Goal: Task Accomplishment & Management: Manage account settings

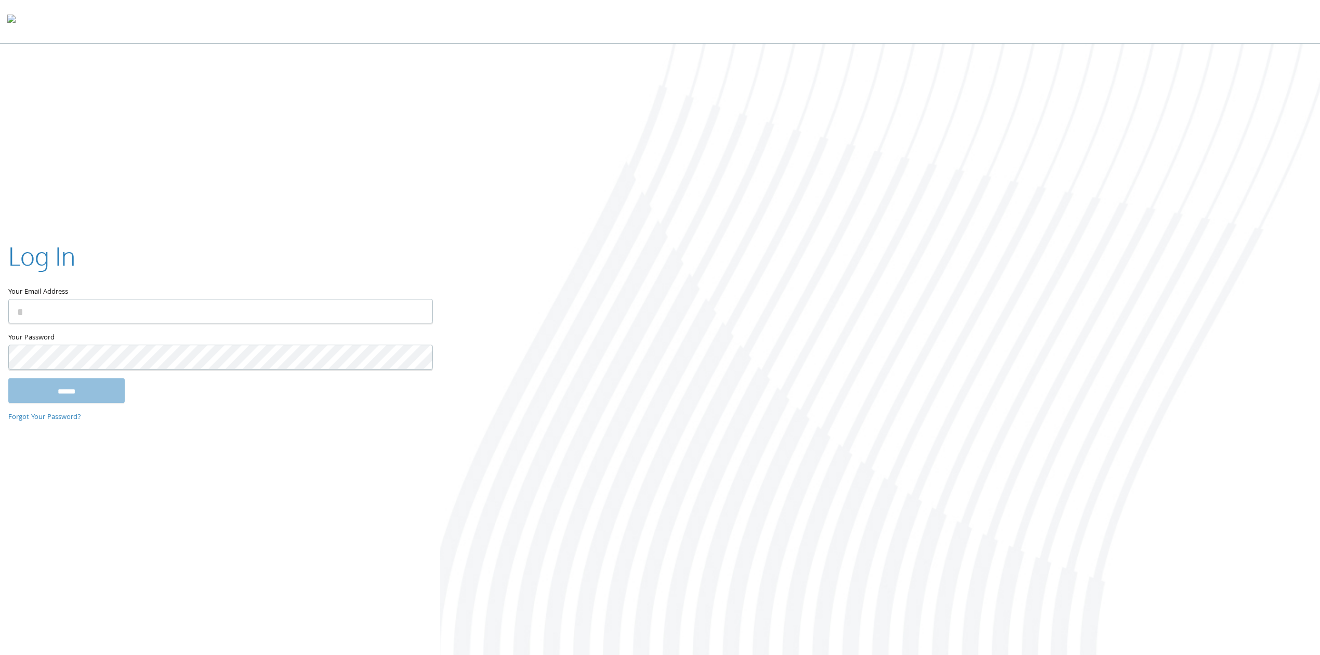
type input "**********"
click at [88, 402] on input "******" at bounding box center [66, 390] width 116 height 25
type input "**********"
click at [61, 388] on input "******" at bounding box center [66, 390] width 116 height 25
